Goal: Task Accomplishment & Management: Manage account settings

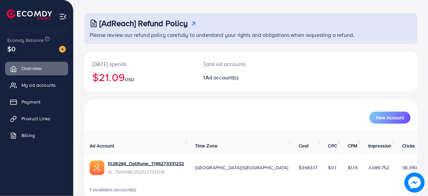
scroll to position [34, 0]
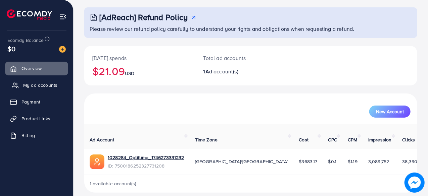
click at [52, 86] on span "My ad accounts" at bounding box center [40, 85] width 34 height 7
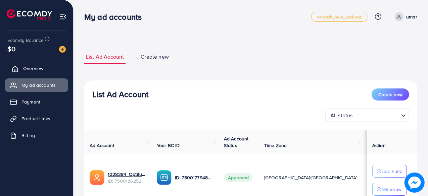
click at [36, 65] on span "Overview" at bounding box center [33, 68] width 20 height 7
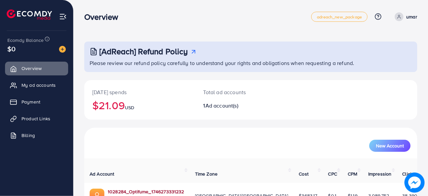
click at [150, 189] on link "1028284_Optifume_1746273331232" at bounding box center [146, 192] width 77 height 7
